Goal: Check status: Check status

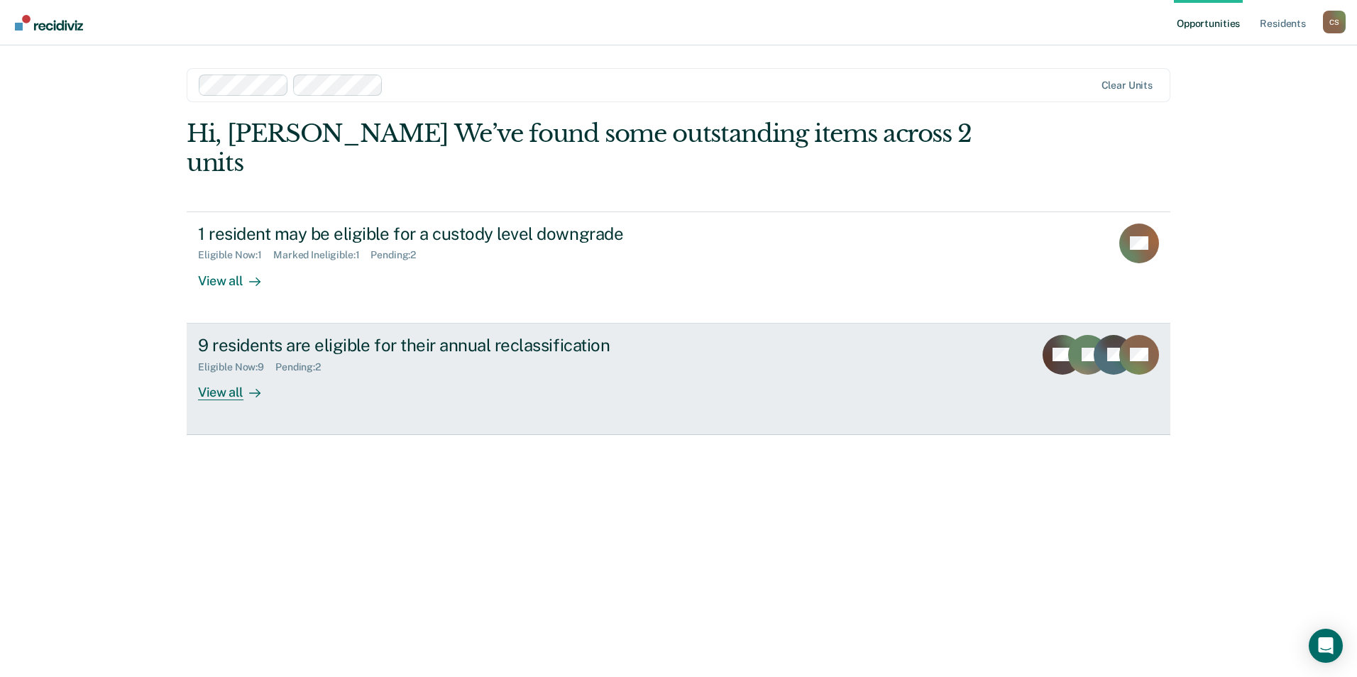
click at [395, 399] on link "9 residents are eligible for their annual reclassification Eligible Now : 9 Pen…" at bounding box center [678, 379] width 983 height 111
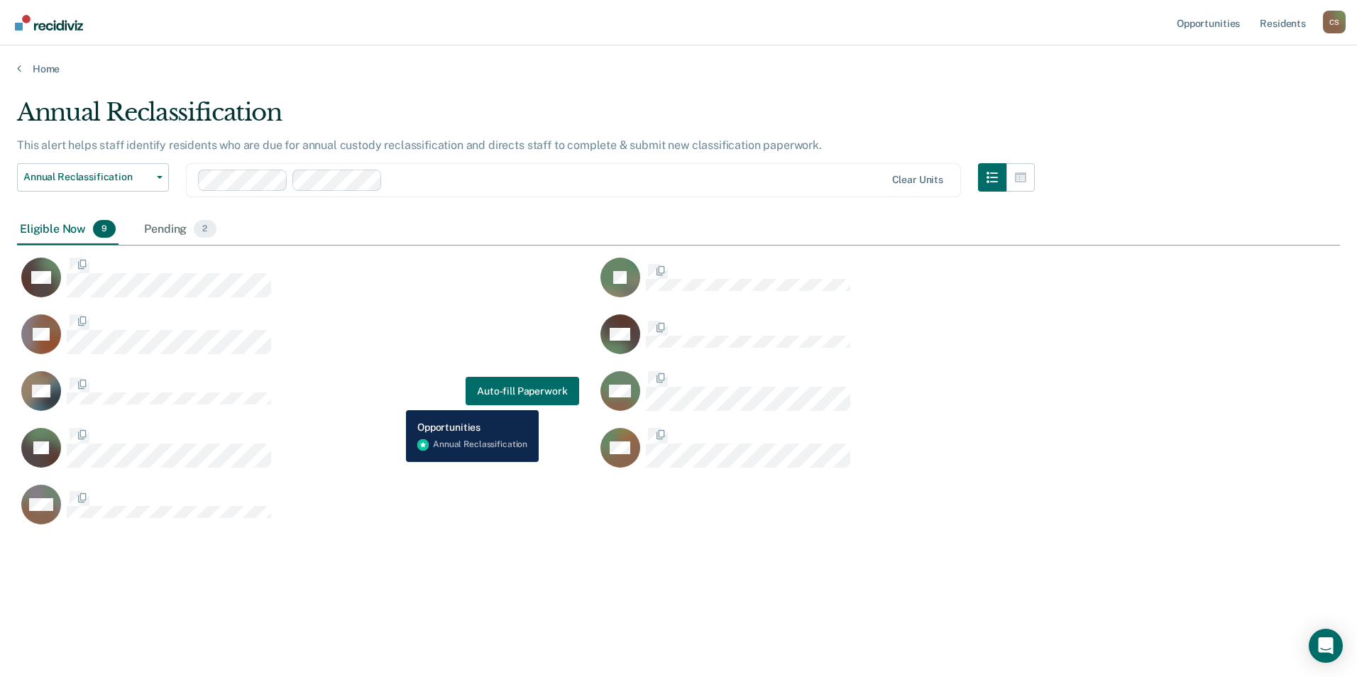
scroll to position [462, 1312]
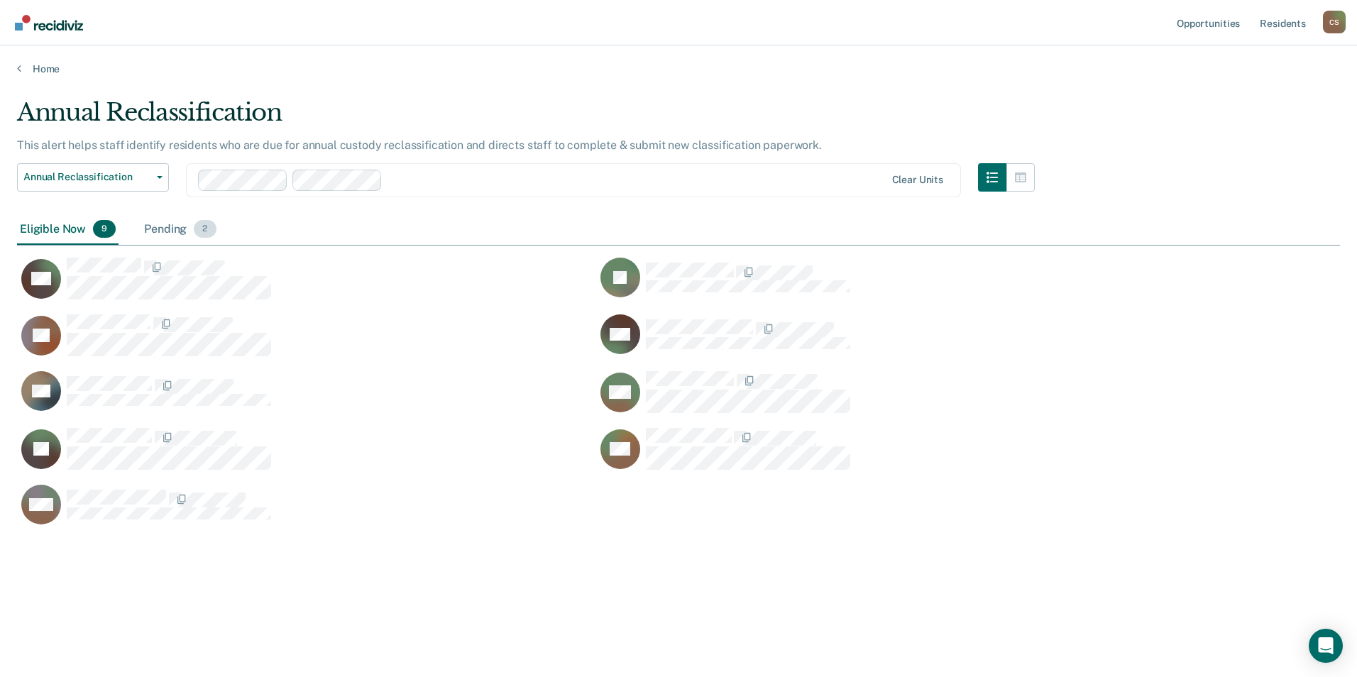
click at [184, 228] on div "Pending 2" at bounding box center [179, 229] width 77 height 31
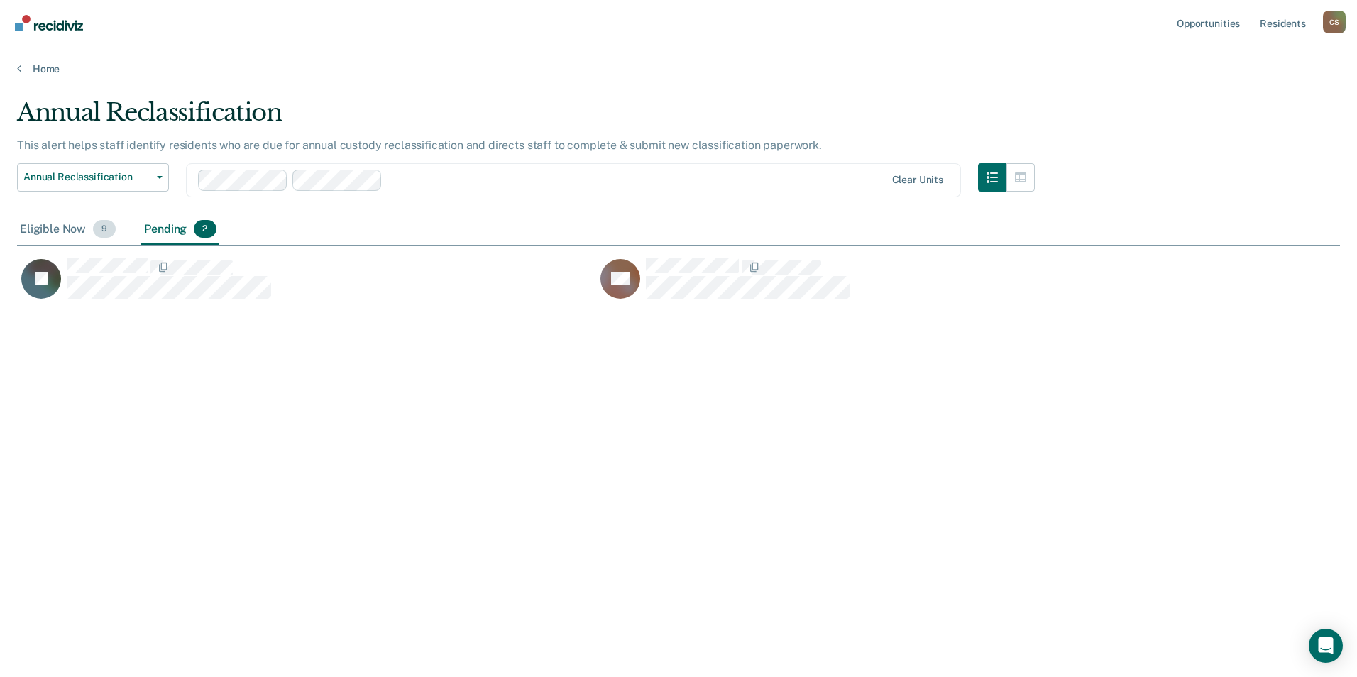
click at [80, 231] on div "Eligible Now 9" at bounding box center [67, 229] width 101 height 31
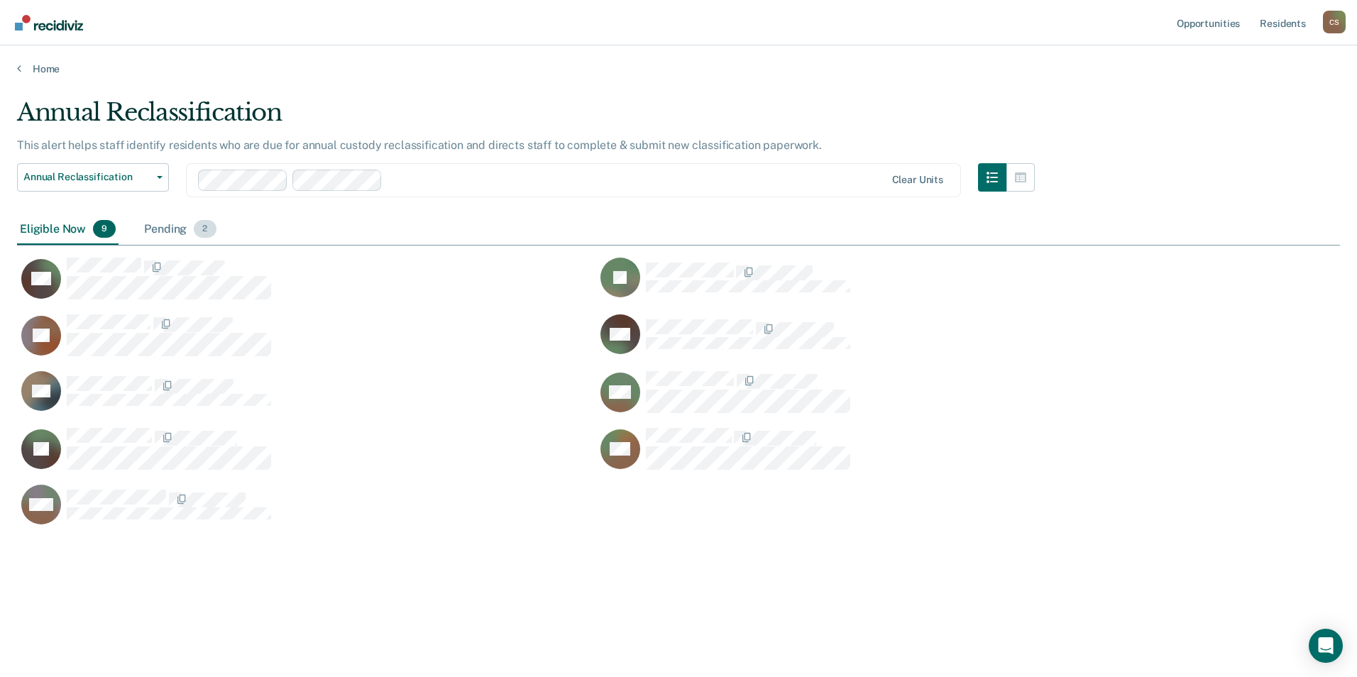
click at [184, 227] on div "Pending 2" at bounding box center [179, 229] width 77 height 31
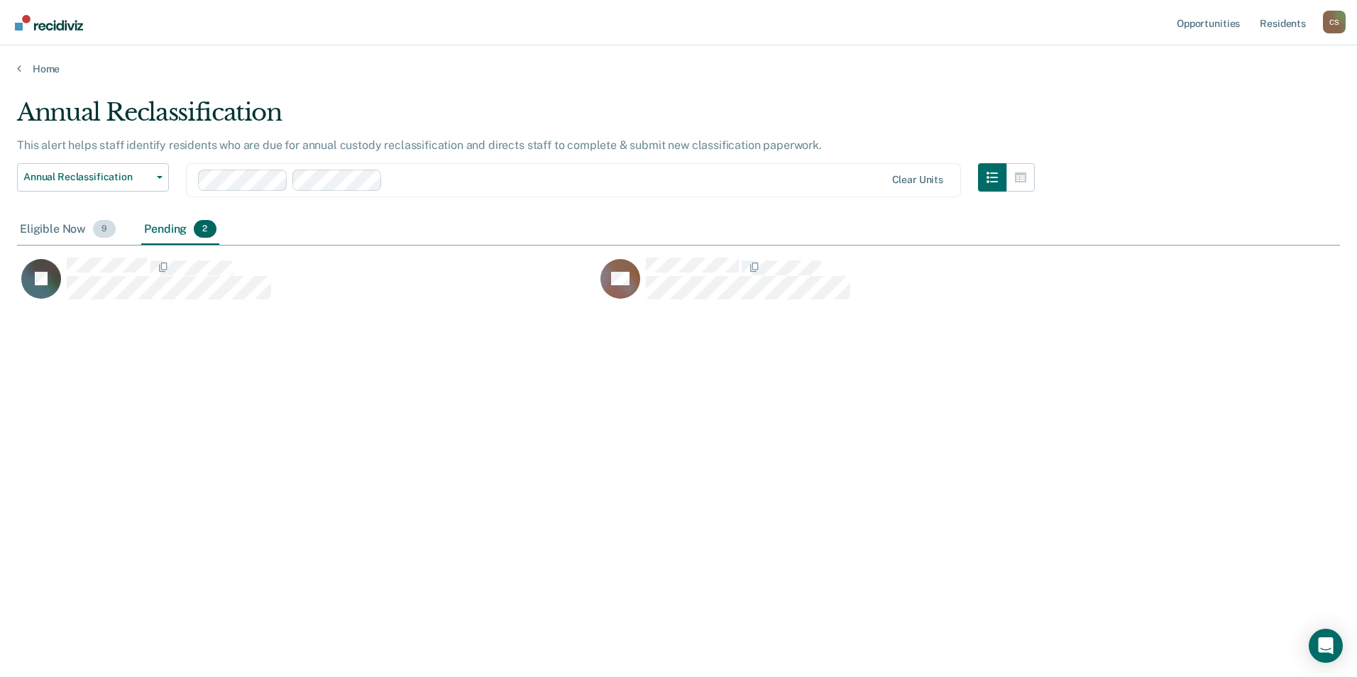
click at [57, 225] on div "Eligible Now 9" at bounding box center [67, 229] width 101 height 31
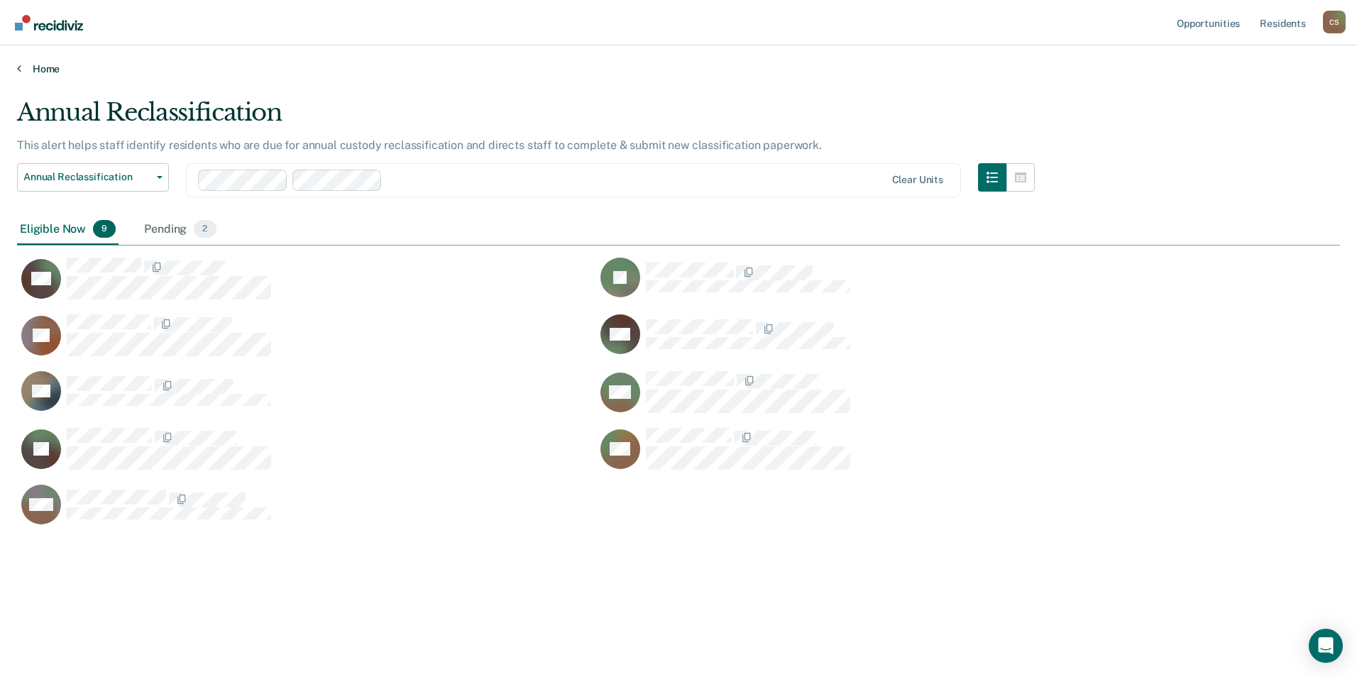
click at [57, 64] on link "Home" at bounding box center [678, 68] width 1323 height 13
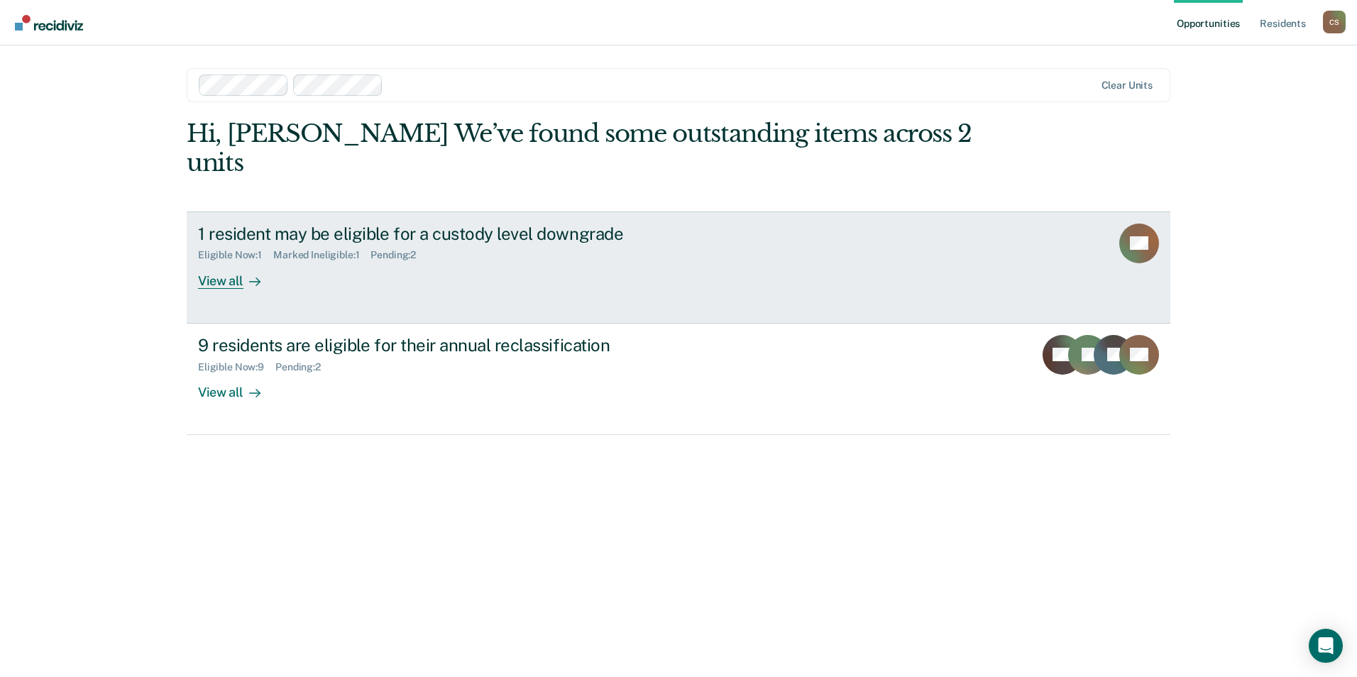
click at [262, 260] on link "1 resident may be eligible for a custody level downgrade Eligible Now : 1 Marke…" at bounding box center [678, 267] width 983 height 112
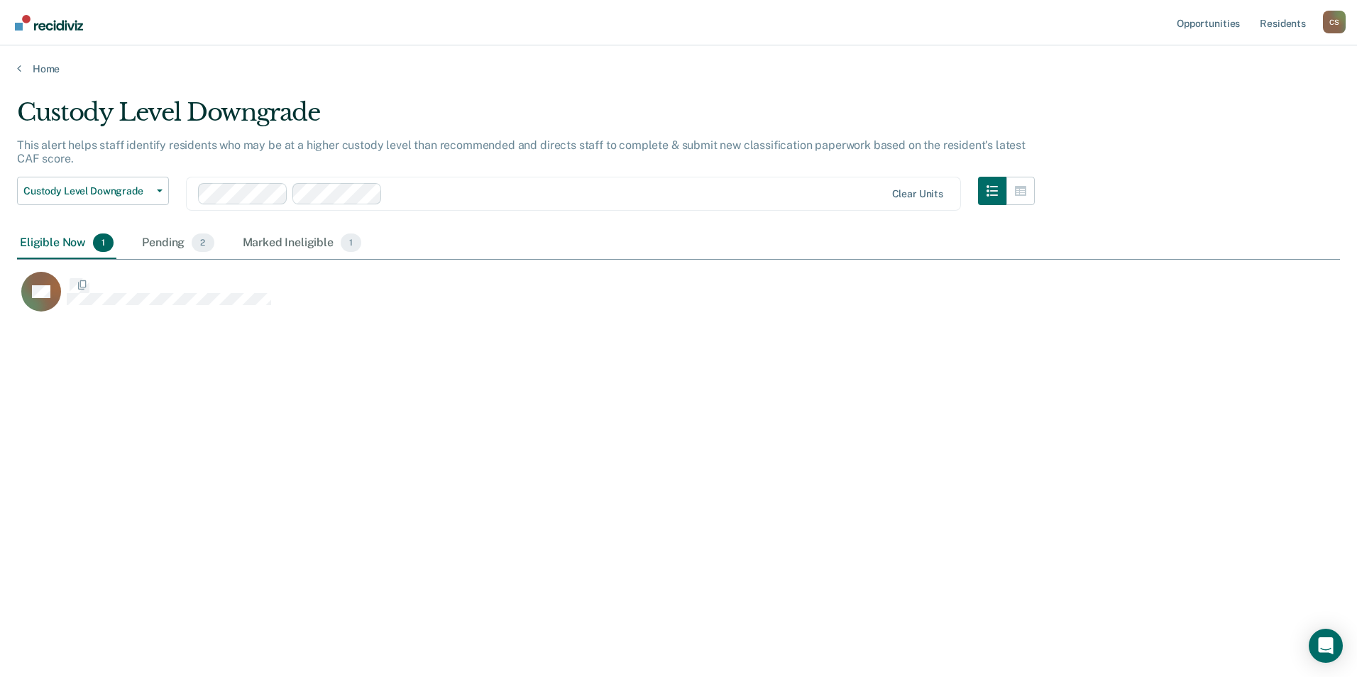
scroll to position [462, 1312]
click at [128, 194] on span "Custody Level Downgrade" at bounding box center [87, 191] width 128 height 12
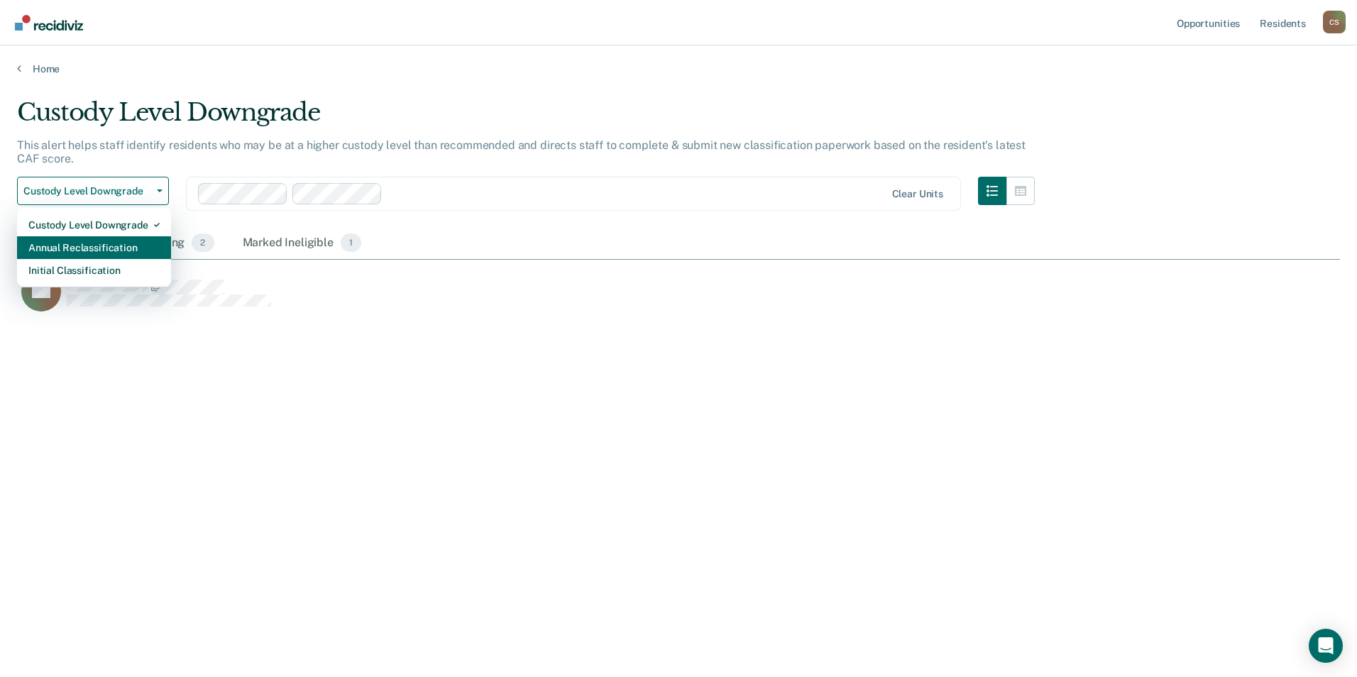
click at [111, 246] on div "Annual Reclassification" at bounding box center [93, 247] width 131 height 23
